Goal: Task Accomplishment & Management: Complete application form

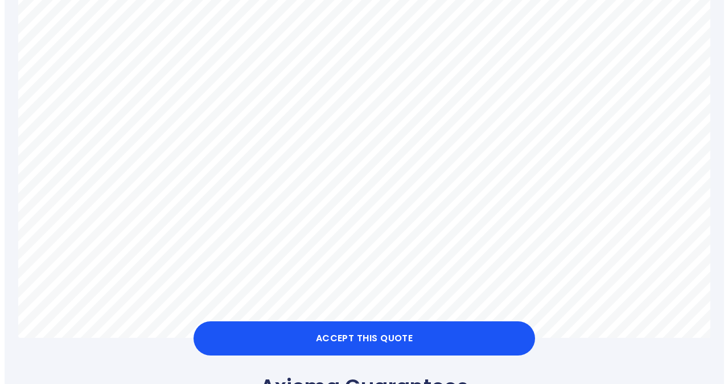
scroll to position [664, 0]
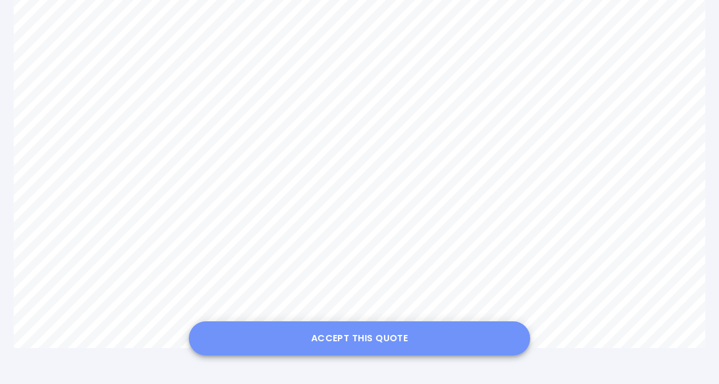
click at [368, 331] on button "Accept this Quote" at bounding box center [360, 338] width 342 height 34
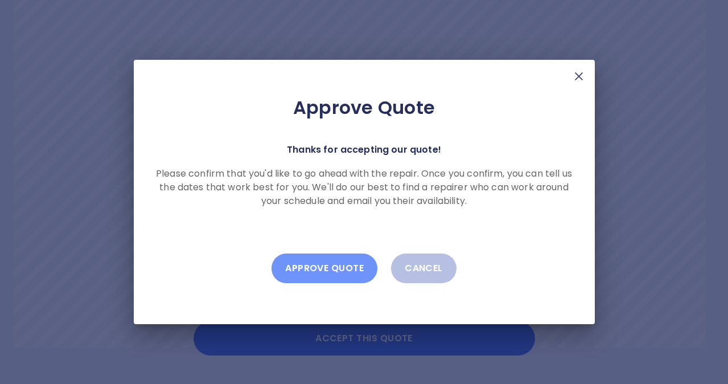
click at [328, 267] on button "Approve Quote" at bounding box center [324, 268] width 106 height 30
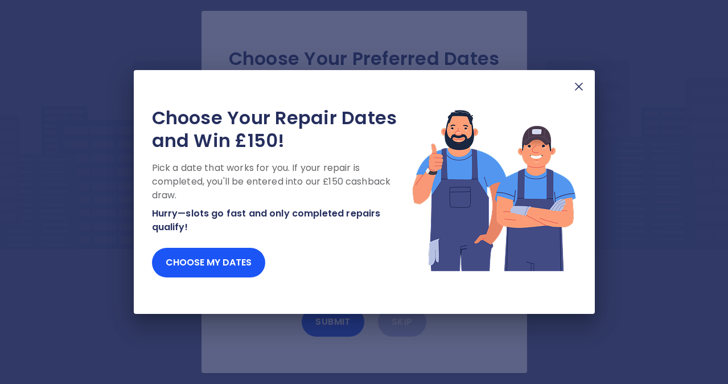
click at [578, 82] on img at bounding box center [579, 87] width 14 height 14
click at [578, 89] on img at bounding box center [579, 87] width 14 height 14
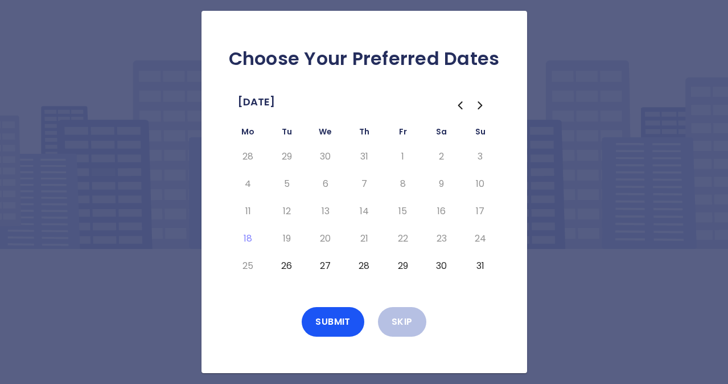
click at [291, 269] on button "26" at bounding box center [287, 266] width 20 height 18
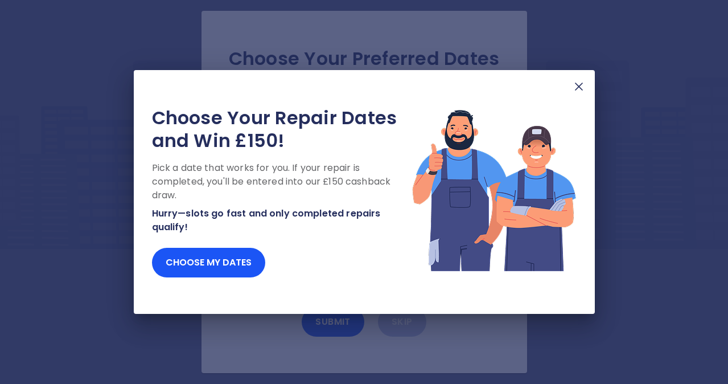
click at [579, 84] on img at bounding box center [579, 87] width 14 height 14
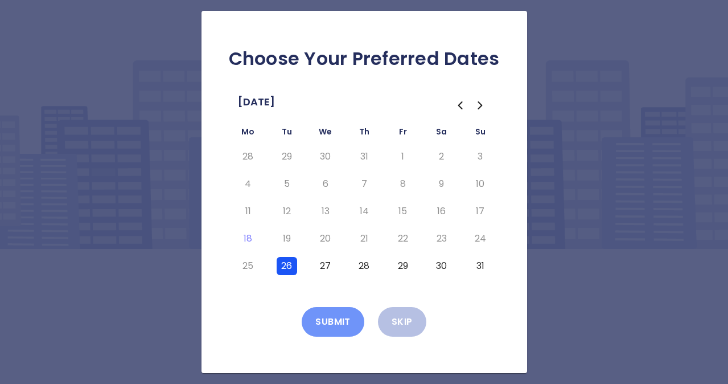
click at [323, 319] on button "Submit" at bounding box center [333, 322] width 63 height 30
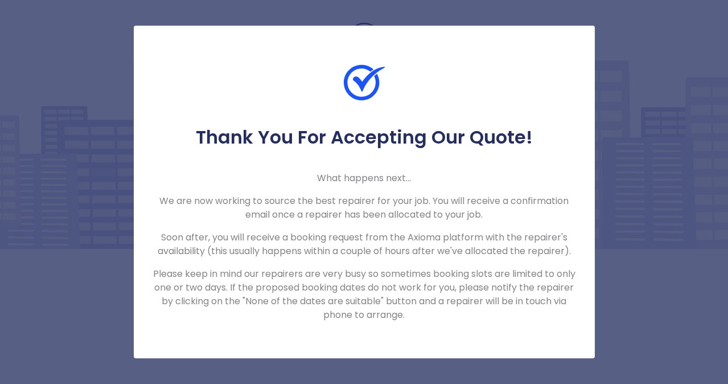
click at [666, 190] on div "Thank You For Accepting Our Quote! What happens next... We are now working to s…" at bounding box center [364, 192] width 728 height 384
